Goal: Transaction & Acquisition: Obtain resource

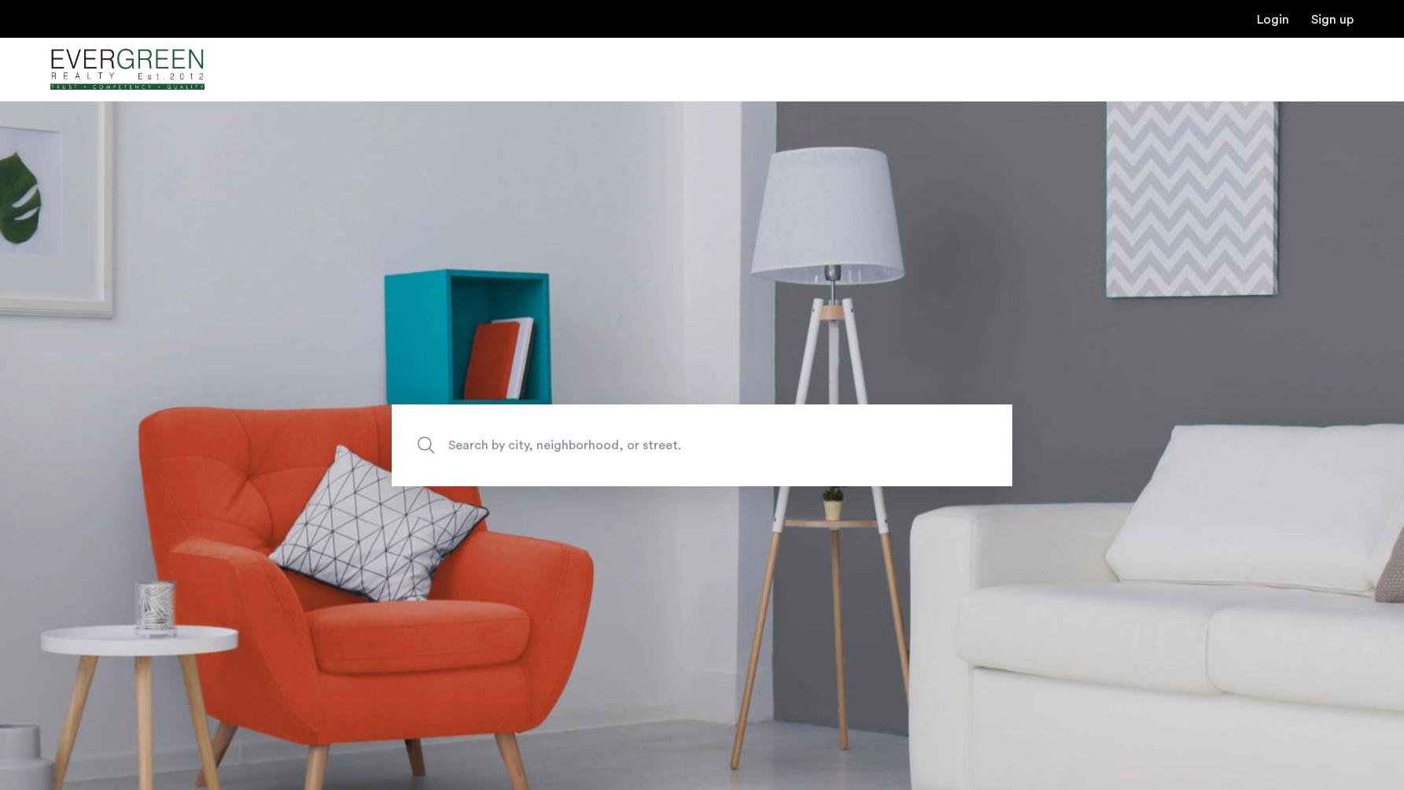
click at [620, 437] on span "Search by city, neighborhood, or street." at bounding box center [665, 445] width 434 height 21
click at [620, 437] on input "Search by city, neighborhood, or street." at bounding box center [702, 445] width 621 height 82
type input "**********"
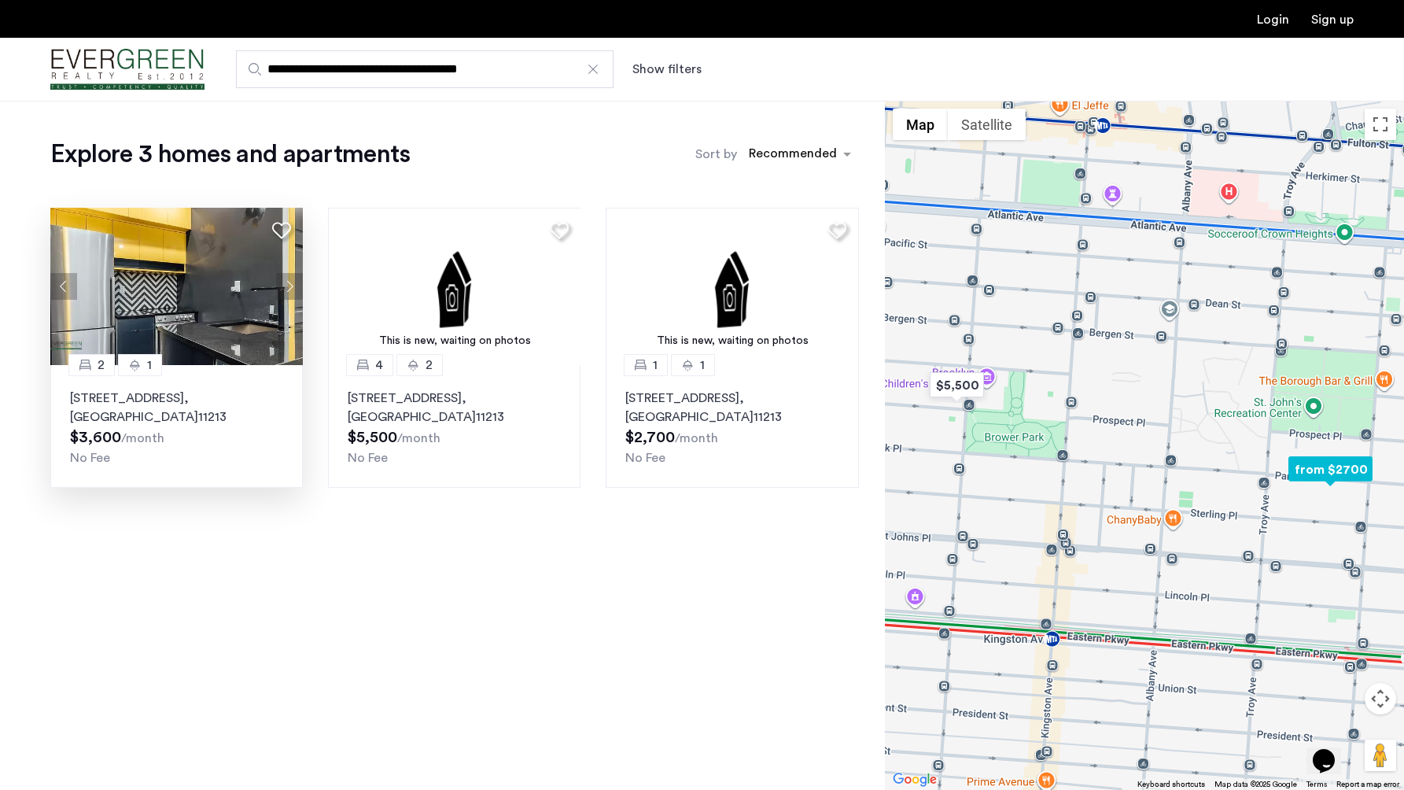
click at [227, 402] on p "[STREET_ADDRESS]" at bounding box center [176, 408] width 213 height 38
